Goal: Communication & Community: Ask a question

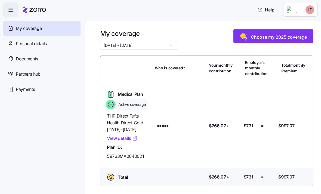
click at [125, 138] on link "View details" at bounding box center [122, 138] width 31 height 7
click at [38, 77] on span "Partners hub" at bounding box center [28, 74] width 25 height 7
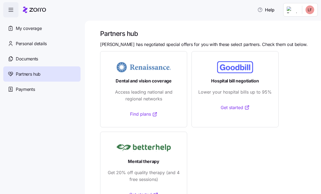
click at [39, 29] on span "My coverage" at bounding box center [29, 28] width 26 height 7
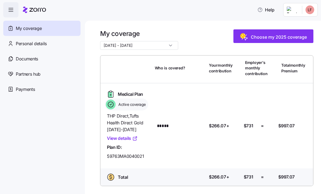
click at [266, 11] on span "Help" at bounding box center [265, 10] width 17 height 7
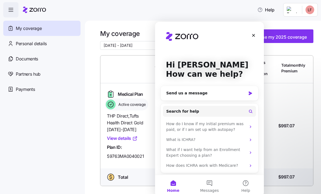
click at [226, 131] on div "How do I know if my initial premium was paid, or if I am set up with autopay?" at bounding box center [206, 126] width 80 height 11
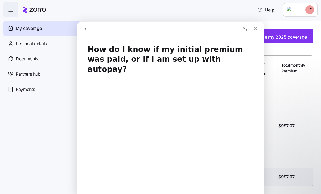
click at [82, 29] on button "go back" at bounding box center [85, 29] width 10 height 10
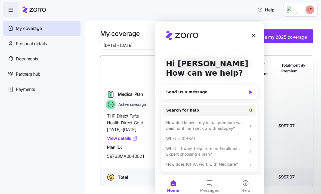
scroll to position [1, 0]
click at [204, 92] on div "Send us a message" at bounding box center [206, 92] width 80 height 6
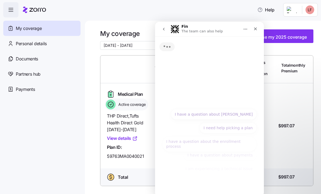
scroll to position [0, 0]
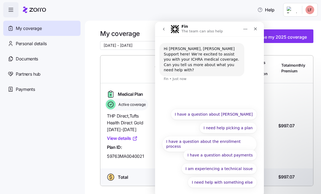
click at [217, 185] on button "I need help with something else" at bounding box center [222, 182] width 69 height 11
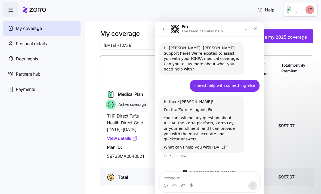
scroll to position [1, 0]
click at [183, 178] on textarea "Message…" at bounding box center [209, 176] width 99 height 9
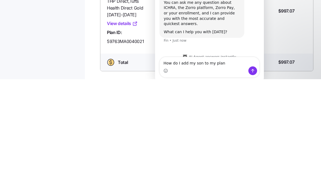
type textarea "How do I add my son to my plan"
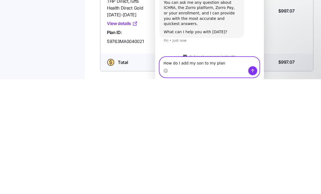
click at [255, 71] on button "Send a message…" at bounding box center [252, 70] width 9 height 9
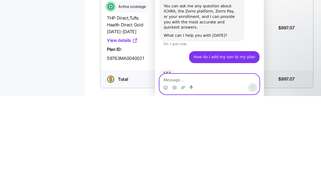
scroll to position [15, 0]
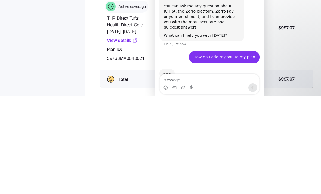
click at [301, 88] on div "Medical Plan Active coverage THP Direct , Tufts Health Direct Gold [DATE]-[DATE…" at bounding box center [206, 126] width 208 height 76
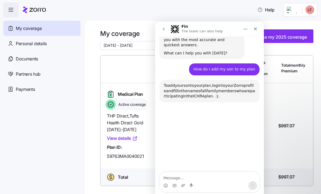
scroll to position [110, 0]
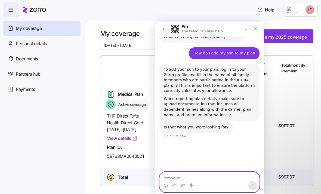
click at [208, 176] on textarea "Message…" at bounding box center [209, 176] width 99 height 9
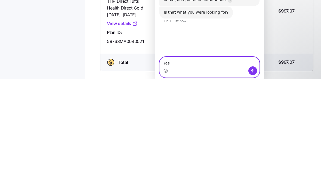
type textarea "Yes"
click at [253, 68] on icon "Send a message…" at bounding box center [252, 70] width 4 height 4
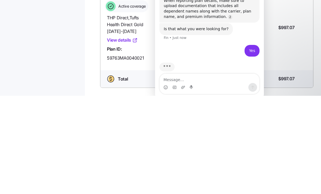
click at [64, 35] on nav "My coverage Personal details Documents Partners hub Payments" at bounding box center [42, 105] width 85 height 176
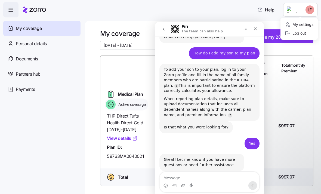
click at [300, 22] on div "My settings" at bounding box center [299, 24] width 29 height 6
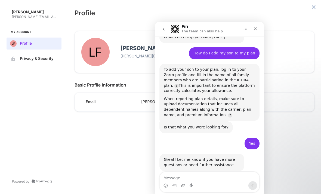
click at [256, 29] on icon "Close" at bounding box center [255, 29] width 4 height 4
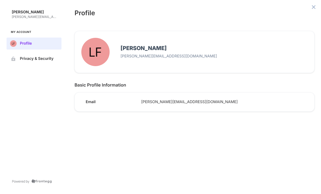
click at [194, 53] on div "[PERSON_NAME] [PERSON_NAME][EMAIL_ADDRESS][DOMAIN_NAME]" at bounding box center [211, 52] width 198 height 18
click at [44, 59] on span "Privacy & Security" at bounding box center [38, 59] width 37 height 4
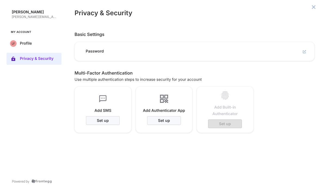
click at [105, 48] on div "Password" at bounding box center [108, 49] width 55 height 9
click at [103, 53] on span "Password" at bounding box center [111, 51] width 51 height 5
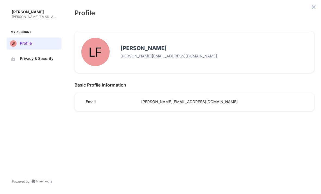
click at [99, 47] on button "edit avatar menu" at bounding box center [95, 52] width 28 height 28
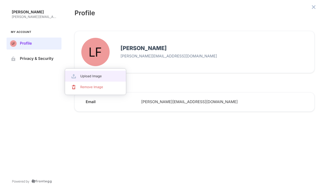
click at [116, 127] on div at bounding box center [160, 97] width 321 height 194
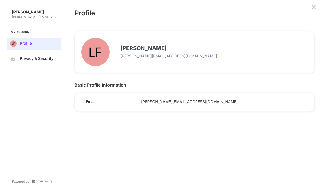
click at [40, 11] on p "[PERSON_NAME]" at bounding box center [34, 12] width 45 height 5
click at [42, 18] on p "[PERSON_NAME][EMAIL_ADDRESS][DOMAIN_NAME]" at bounding box center [34, 17] width 45 height 4
click at [42, 45] on button "Profile" at bounding box center [34, 44] width 55 height 12
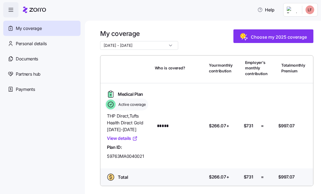
click at [52, 42] on div "Personal details" at bounding box center [41, 43] width 77 height 15
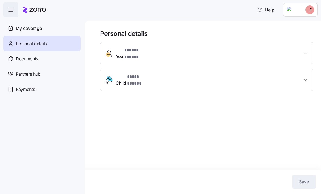
click at [182, 76] on span "Child * **** ***** *" at bounding box center [209, 79] width 186 height 13
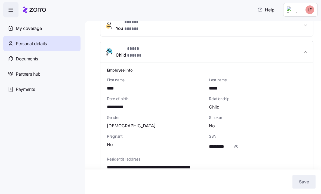
scroll to position [28, 0]
click at [301, 33] on div "Log out" at bounding box center [295, 33] width 21 height 6
